Goal: Task Accomplishment & Management: Use online tool/utility

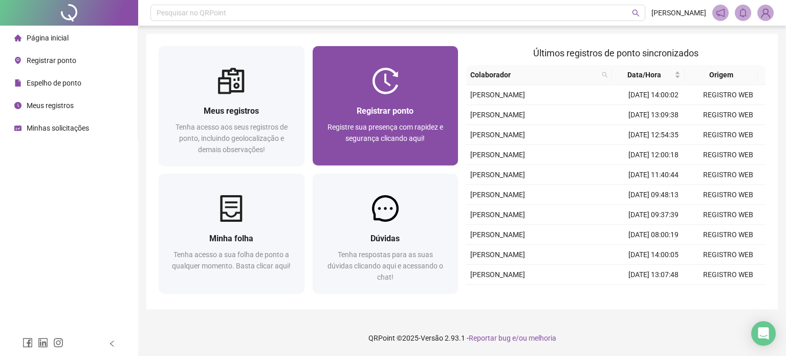
click at [358, 114] on span "Registrar ponto" at bounding box center [385, 111] width 57 height 10
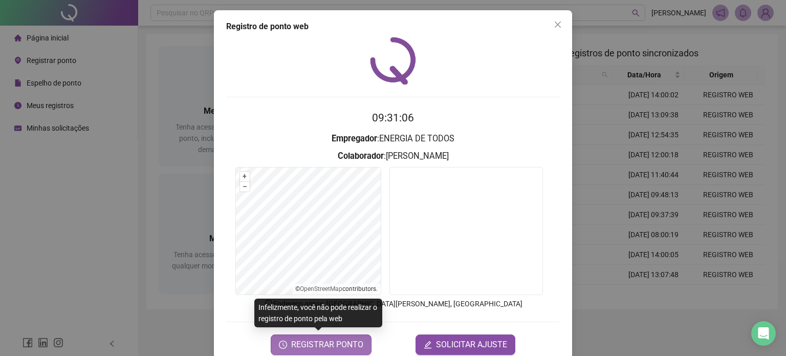
click at [332, 344] on span "REGISTRAR PONTO" at bounding box center [327, 344] width 72 height 12
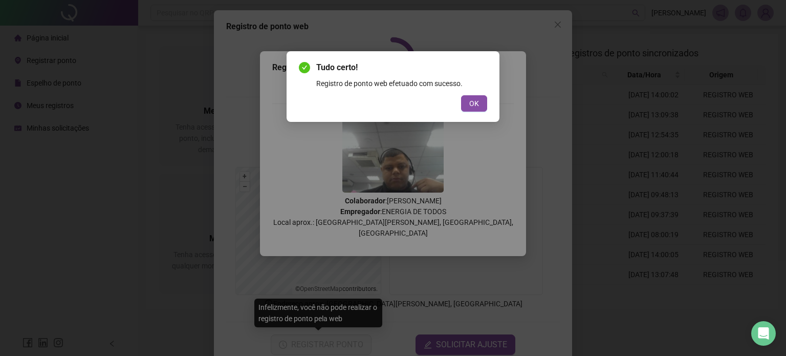
click at [459, 105] on div "OK" at bounding box center [393, 103] width 188 height 16
click at [466, 105] on button "OK" at bounding box center [474, 103] width 26 height 16
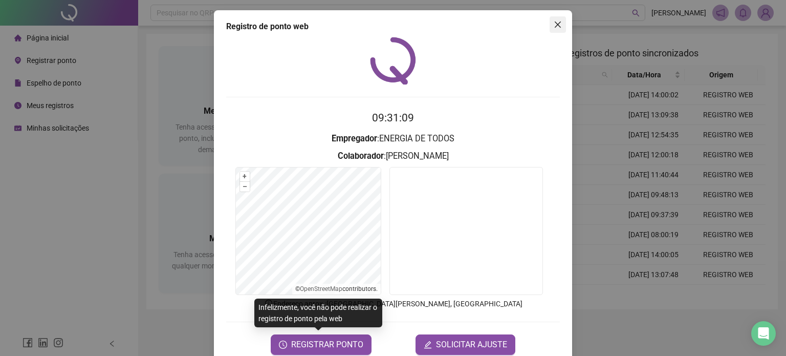
click at [554, 20] on icon "close" at bounding box center [558, 24] width 8 height 8
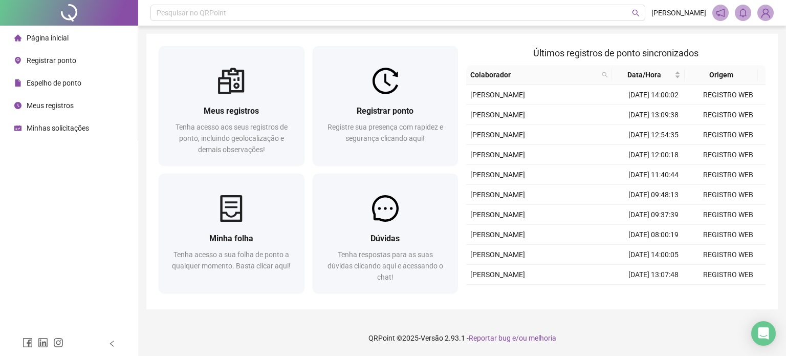
click at [147, 157] on div "Meus registros Tenha acesso aos seus registros de ponto, incluindo geolocalizaç…" at bounding box center [462, 171] width 632 height 275
